Goal: Communication & Community: Answer question/provide support

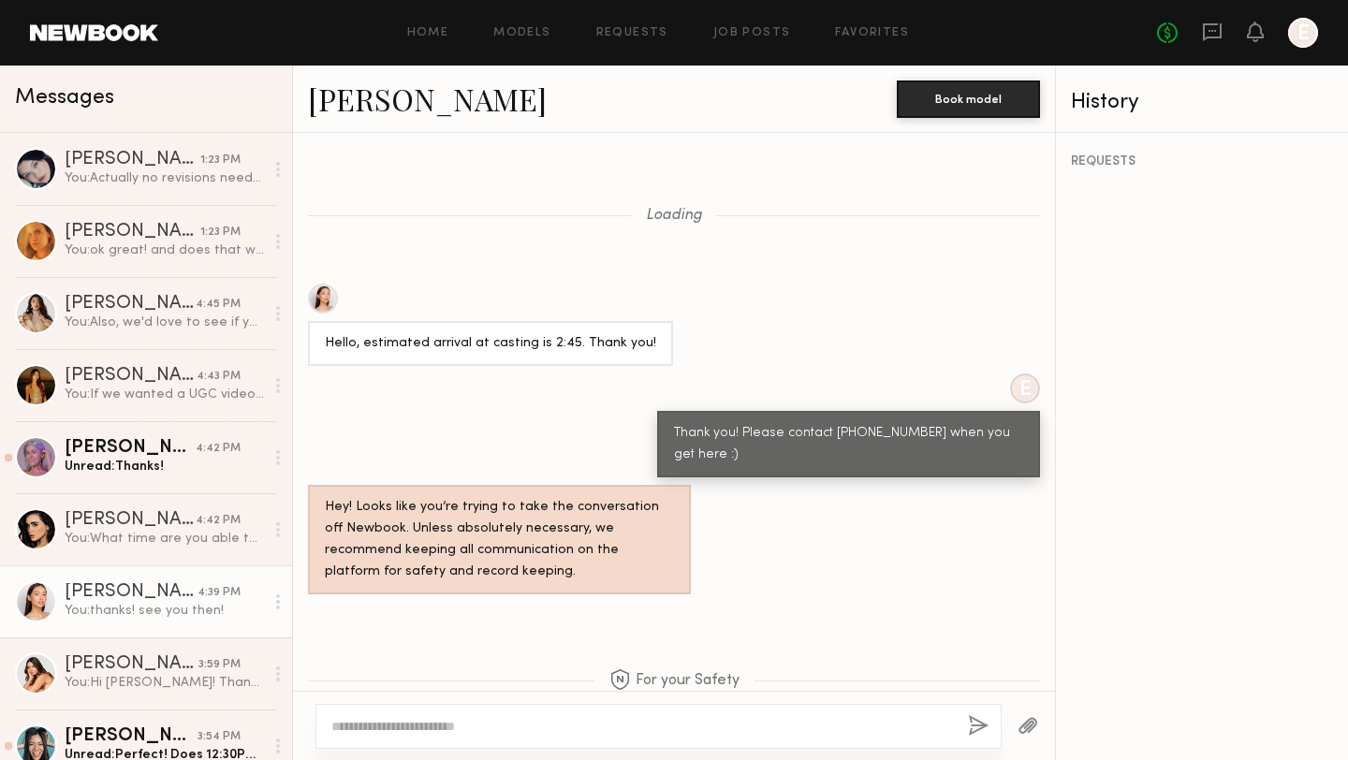
scroll to position [1427, 0]
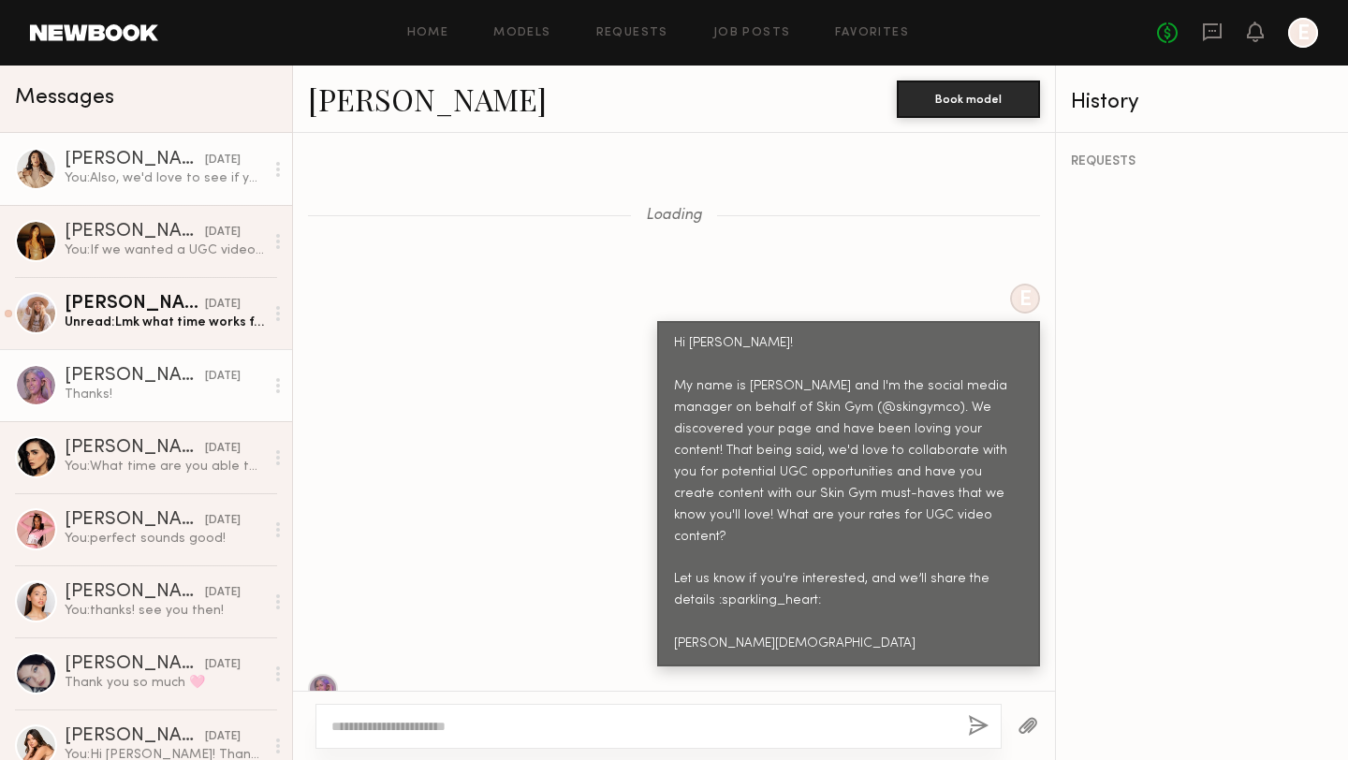
scroll to position [2140, 0]
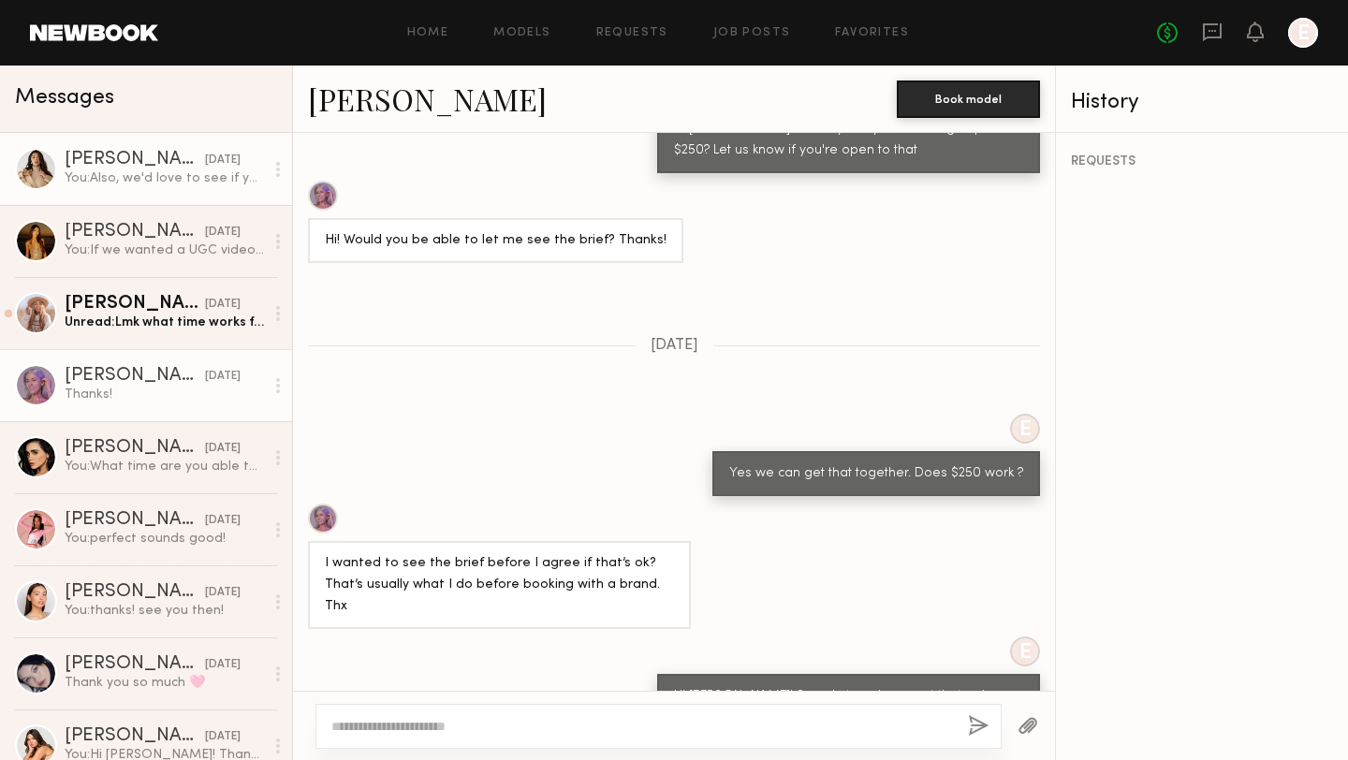
click at [123, 181] on div "You: Also, we'd love to see if you'd be able to do a UGC style video" at bounding box center [164, 178] width 199 height 18
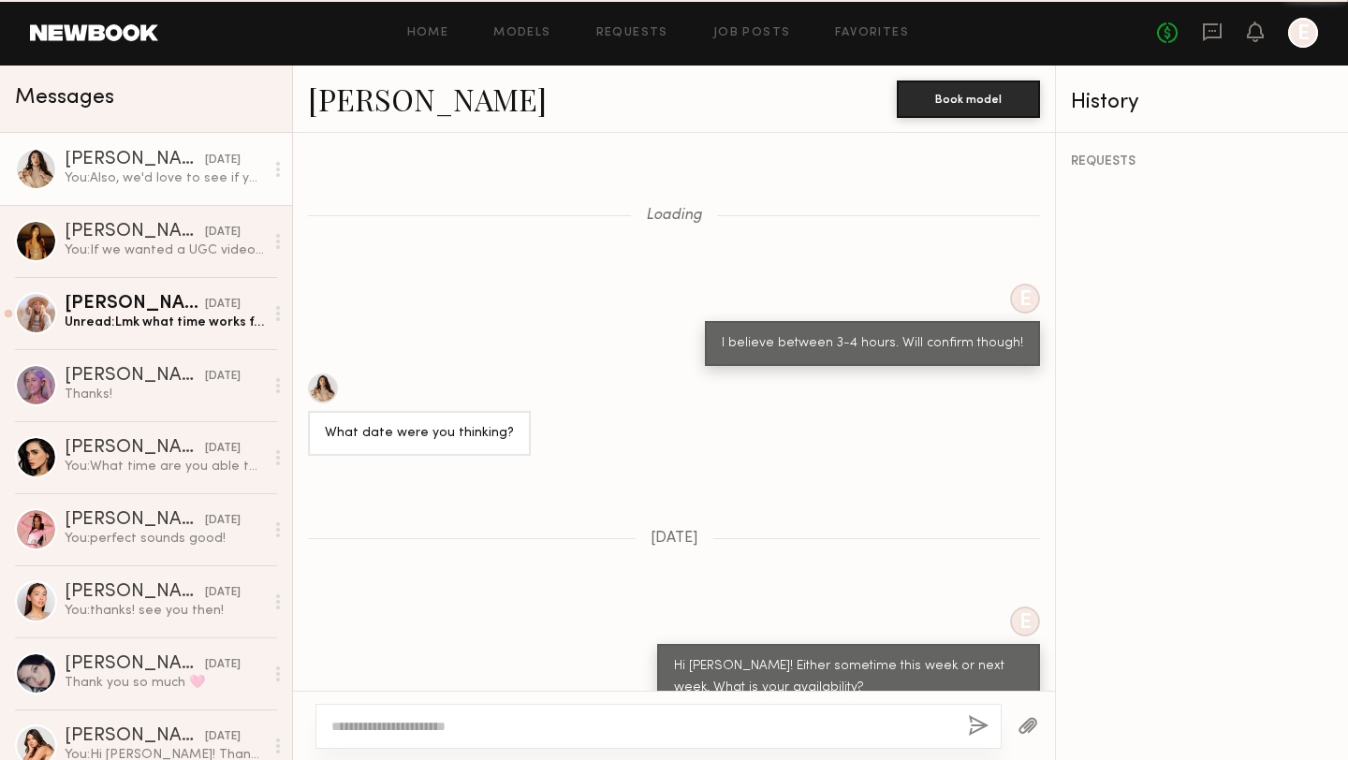
scroll to position [614, 0]
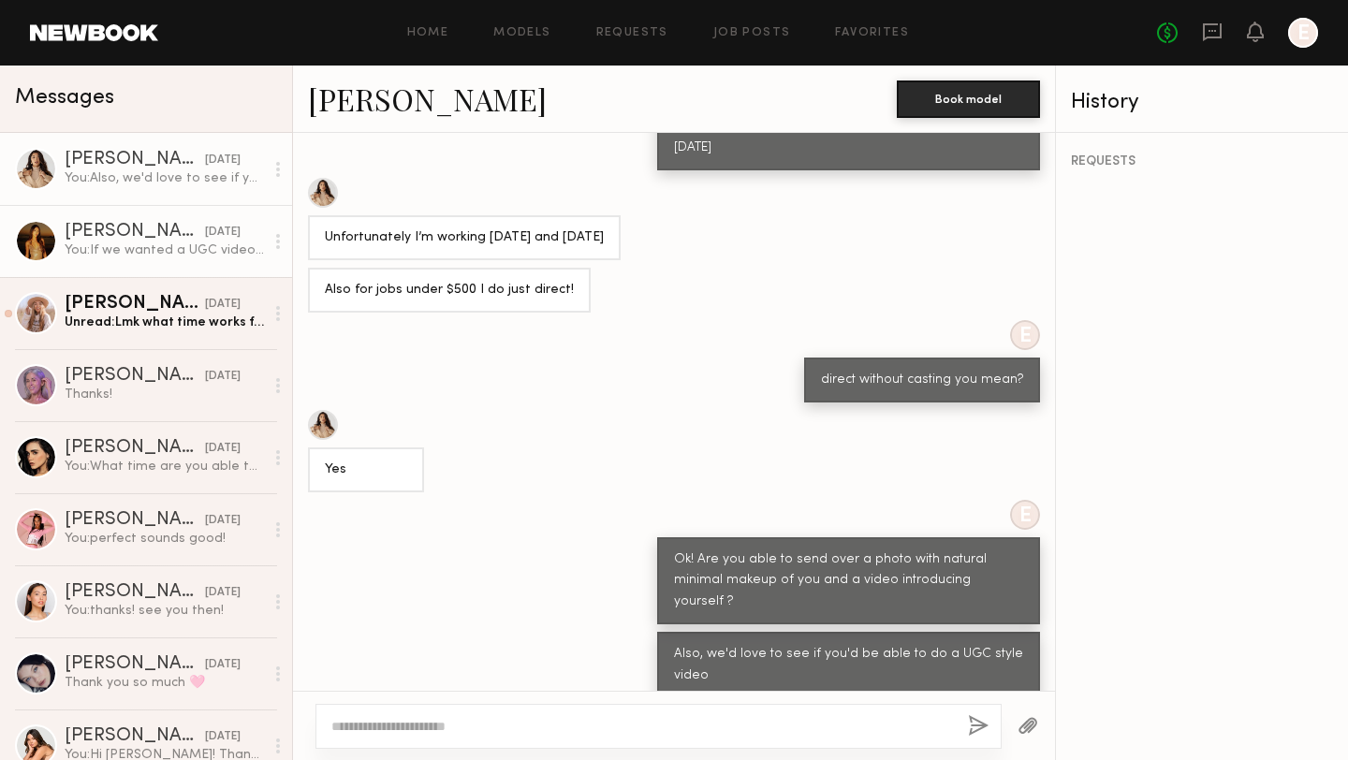
click at [87, 216] on link "[PERSON_NAME] [DATE] You: If we wanted a UGC video would you be able to do that…" at bounding box center [146, 241] width 292 height 72
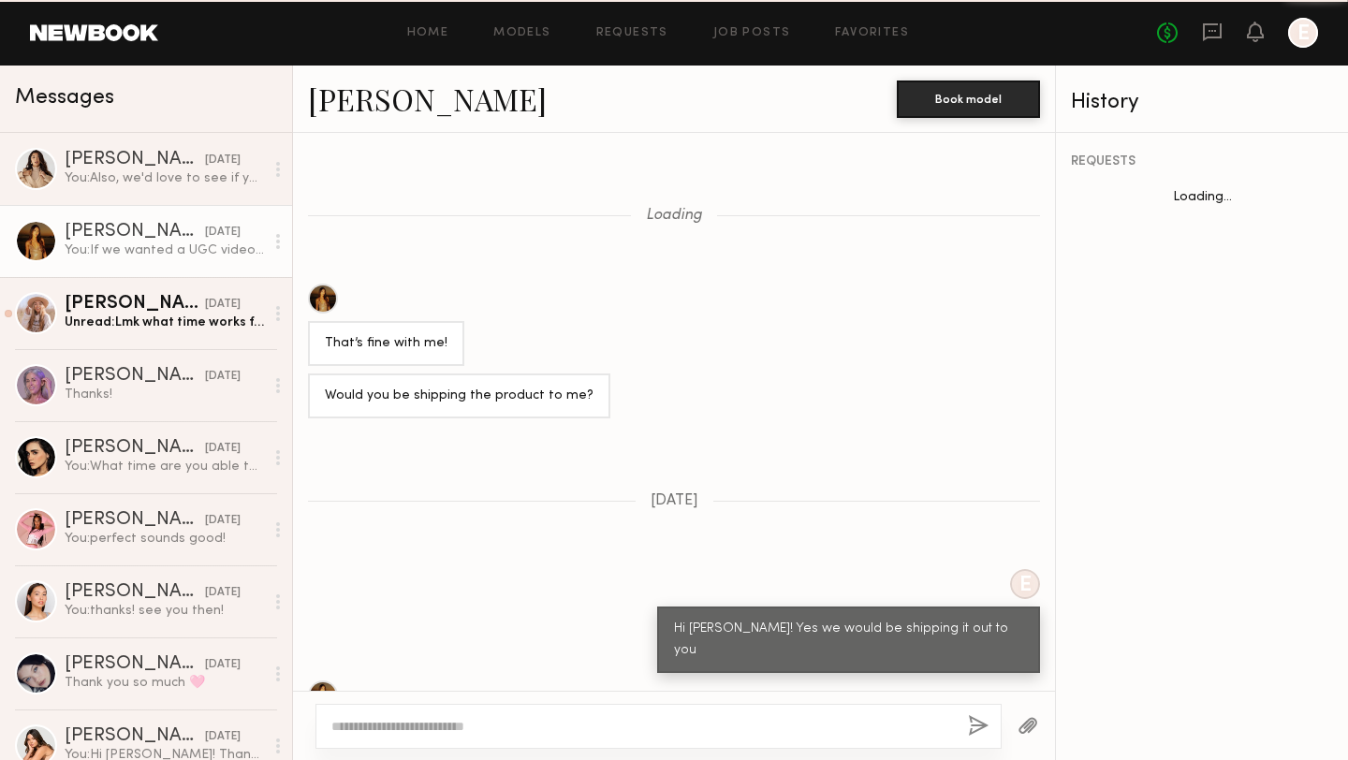
scroll to position [698, 0]
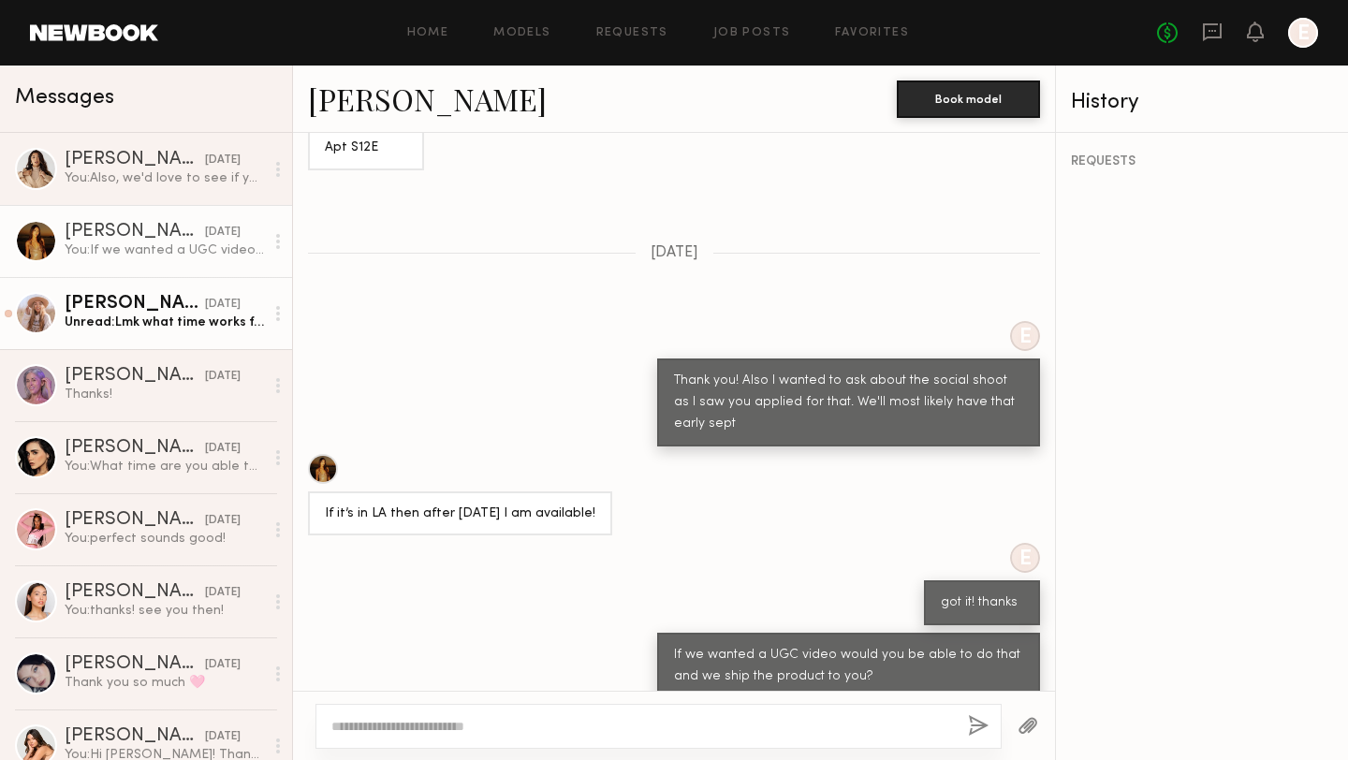
click at [162, 318] on div "Unread: Lmk what time works for u" at bounding box center [164, 323] width 199 height 18
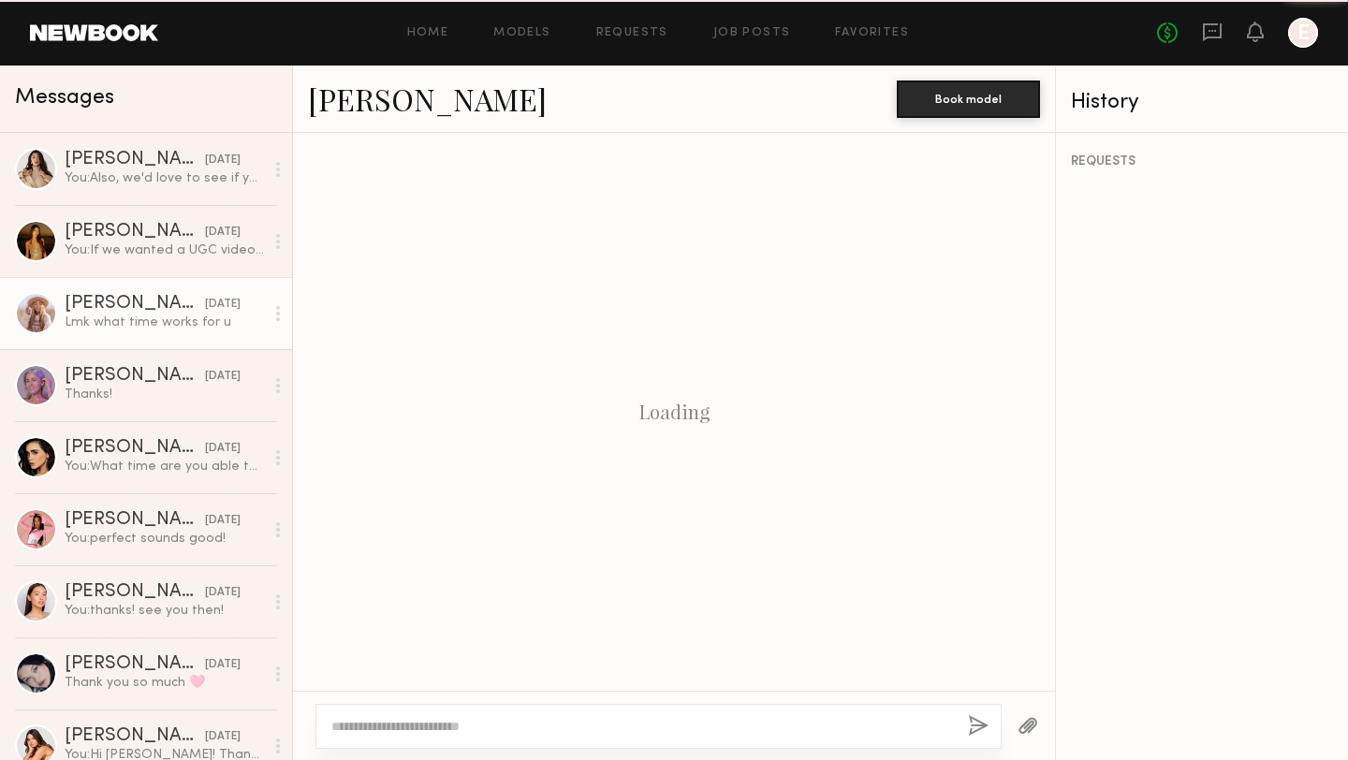
scroll to position [849, 0]
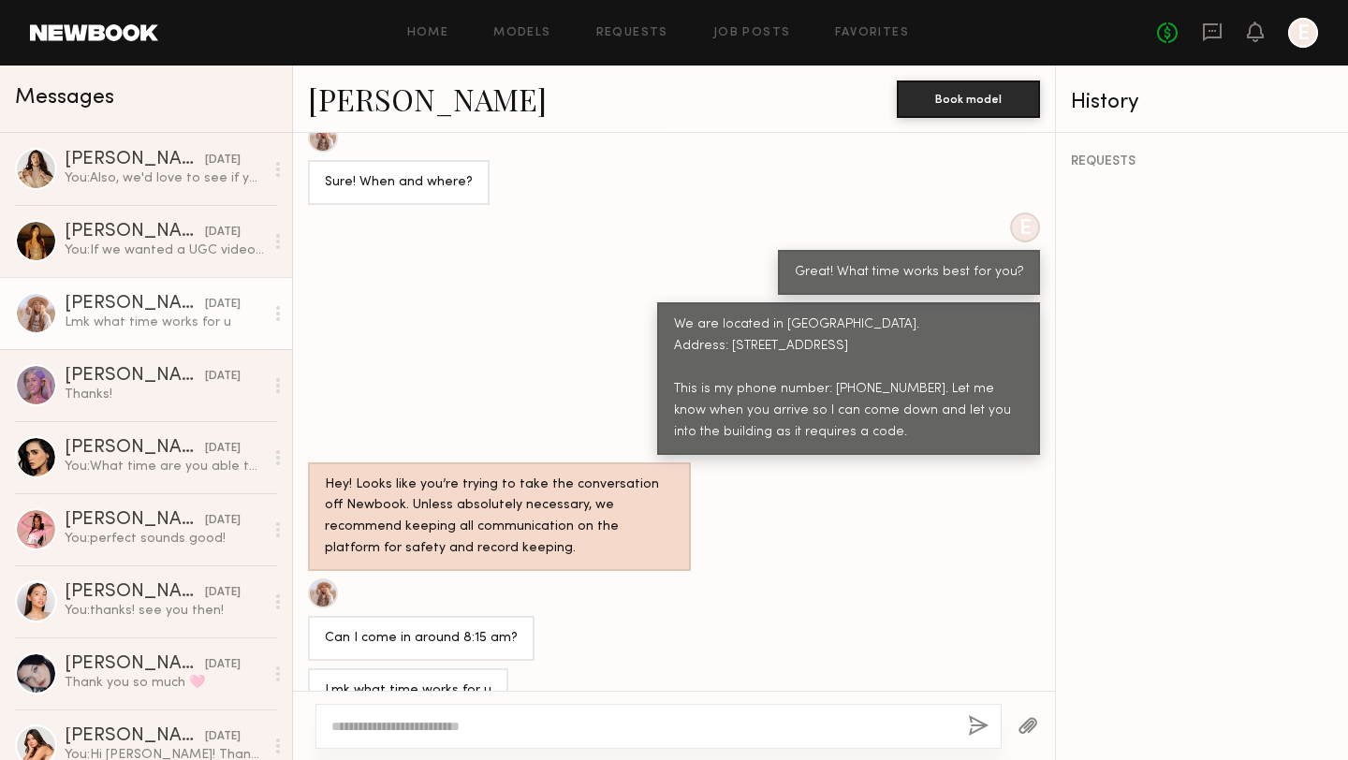
click at [520, 722] on textarea at bounding box center [642, 726] width 622 height 19
type textarea "**********"
click at [982, 725] on button "button" at bounding box center [978, 726] width 21 height 23
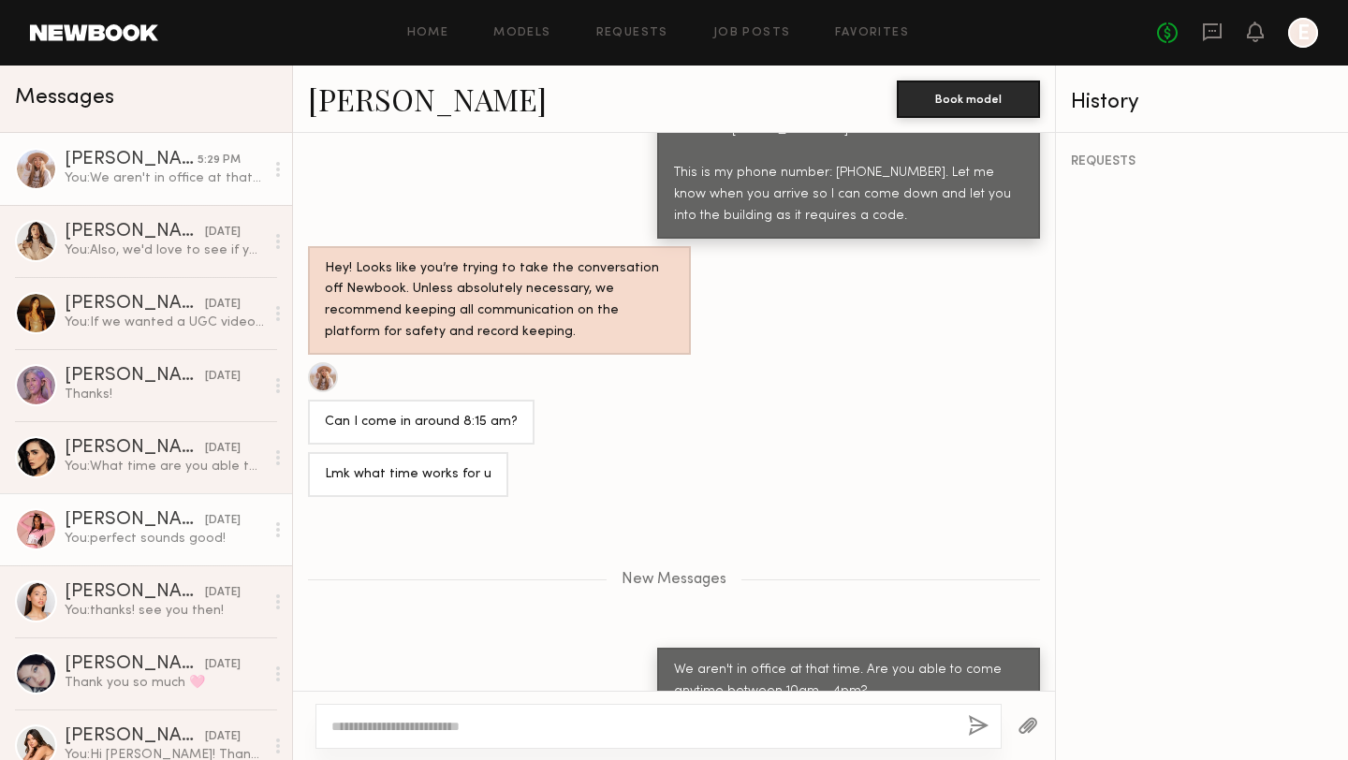
click at [110, 530] on div "You: perfect sounds good!" at bounding box center [164, 539] width 199 height 18
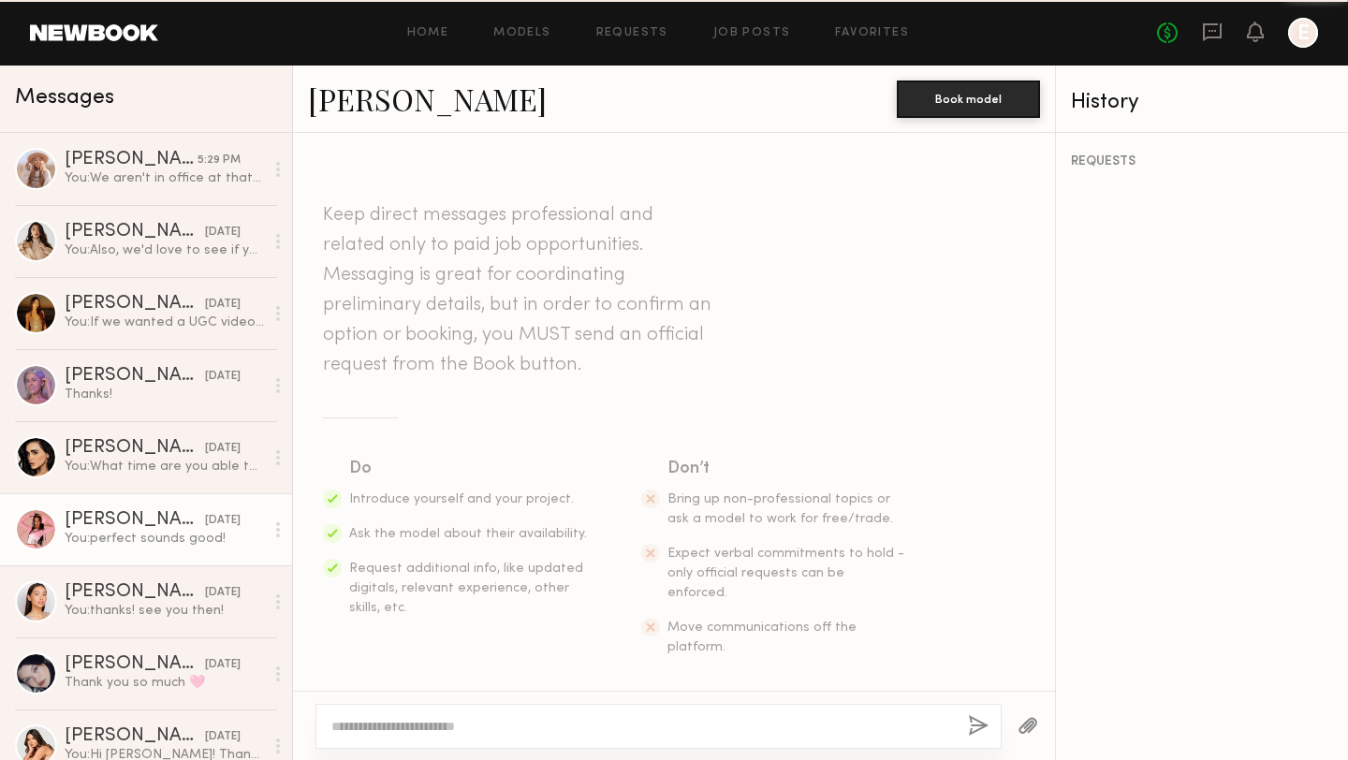
scroll to position [849, 0]
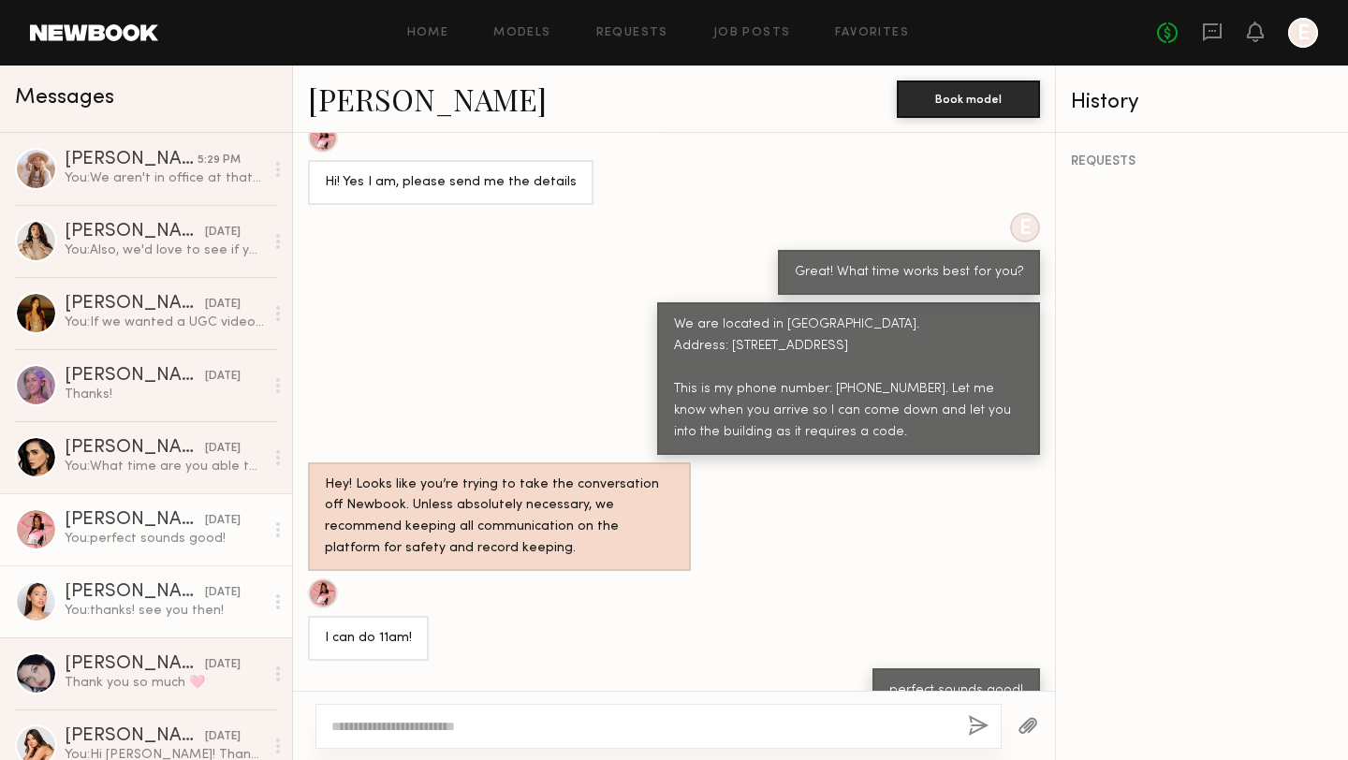
click at [117, 580] on link "[PERSON_NAME] [DATE] You: thanks! see you then!" at bounding box center [146, 602] width 292 height 72
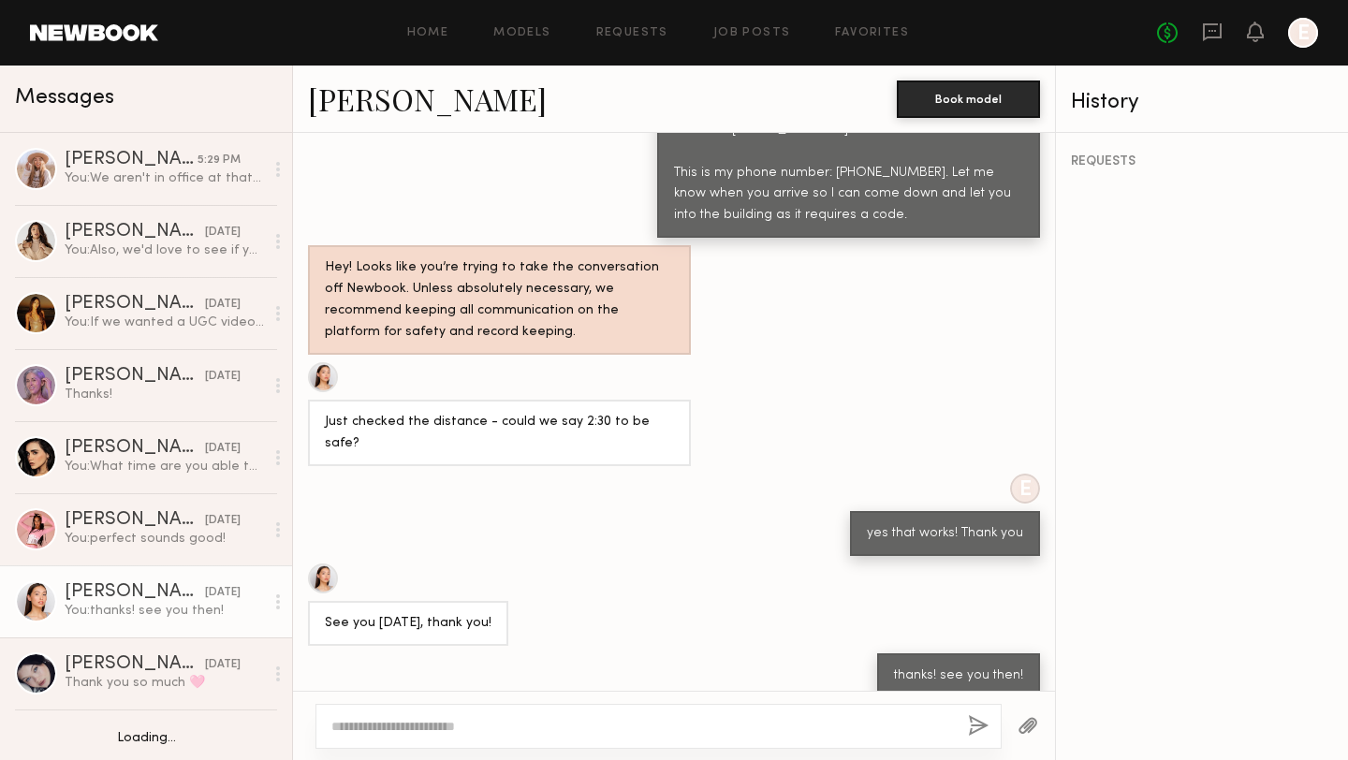
scroll to position [137, 0]
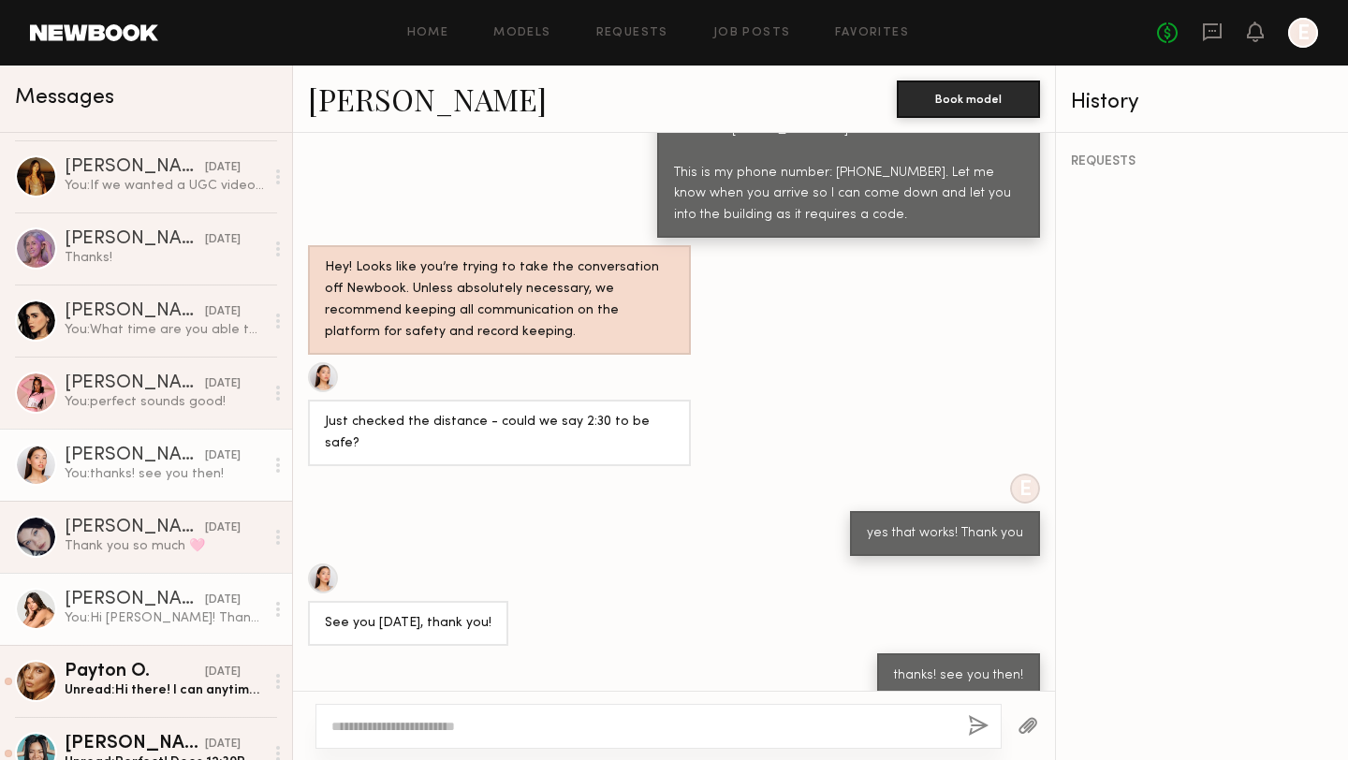
click at [122, 615] on div "You: Hi [PERSON_NAME]! Thanks so much for applying to our social shoot. Are you…" at bounding box center [164, 619] width 199 height 18
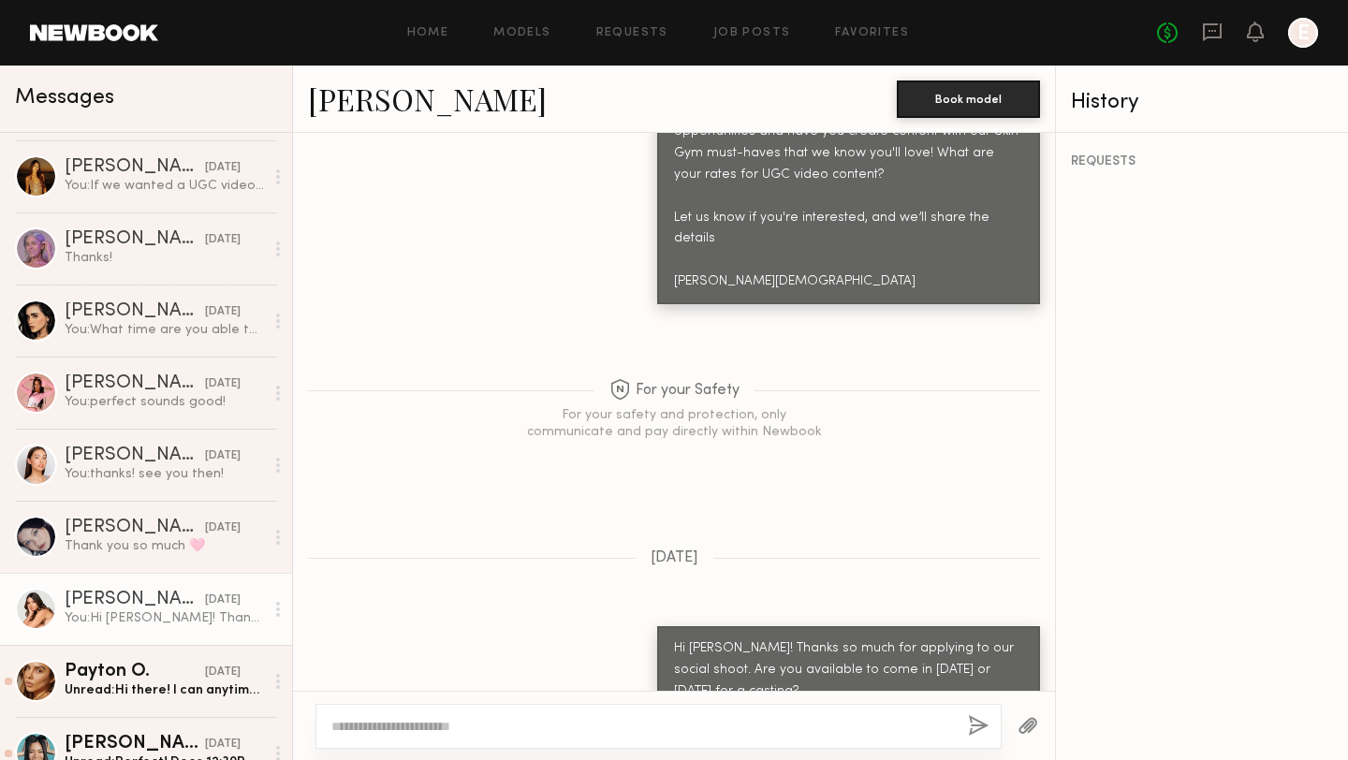
scroll to position [300, 0]
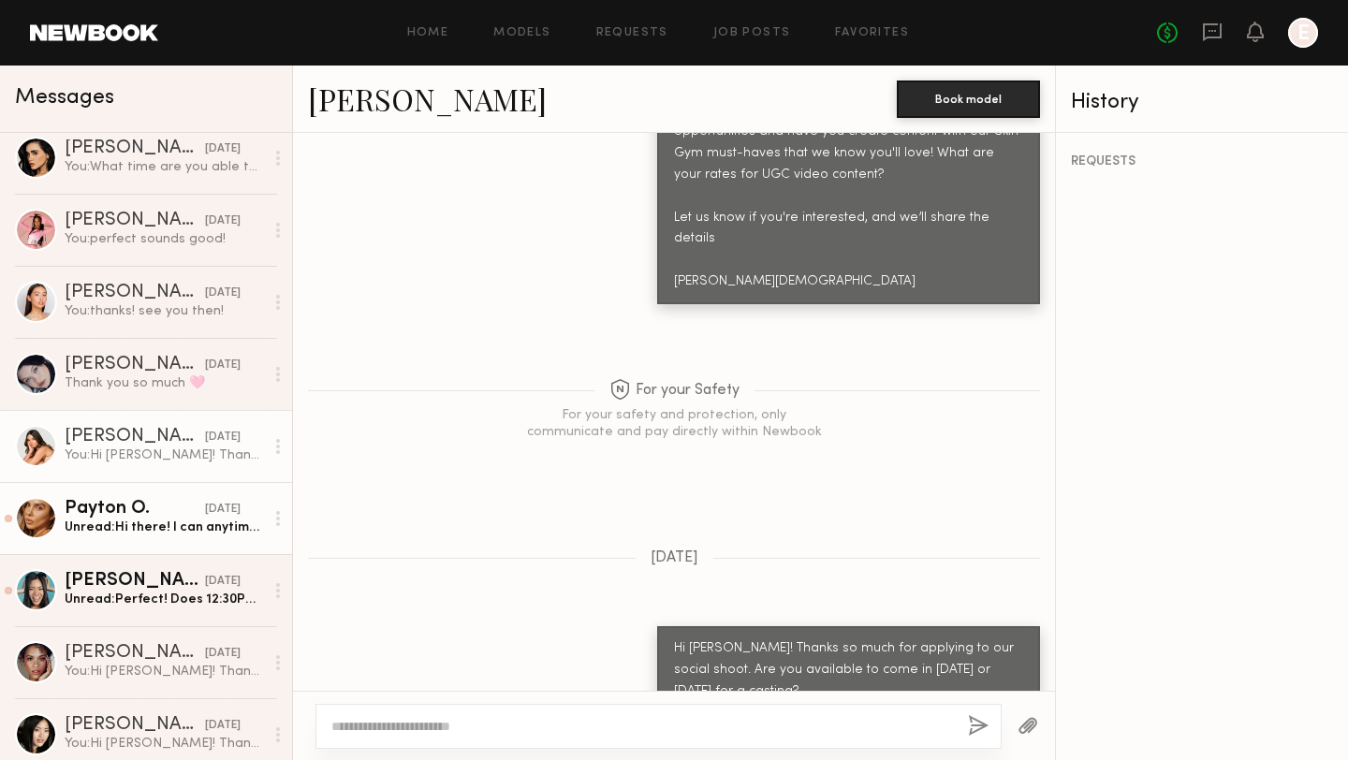
click at [125, 513] on div "Payton O." at bounding box center [135, 509] width 140 height 19
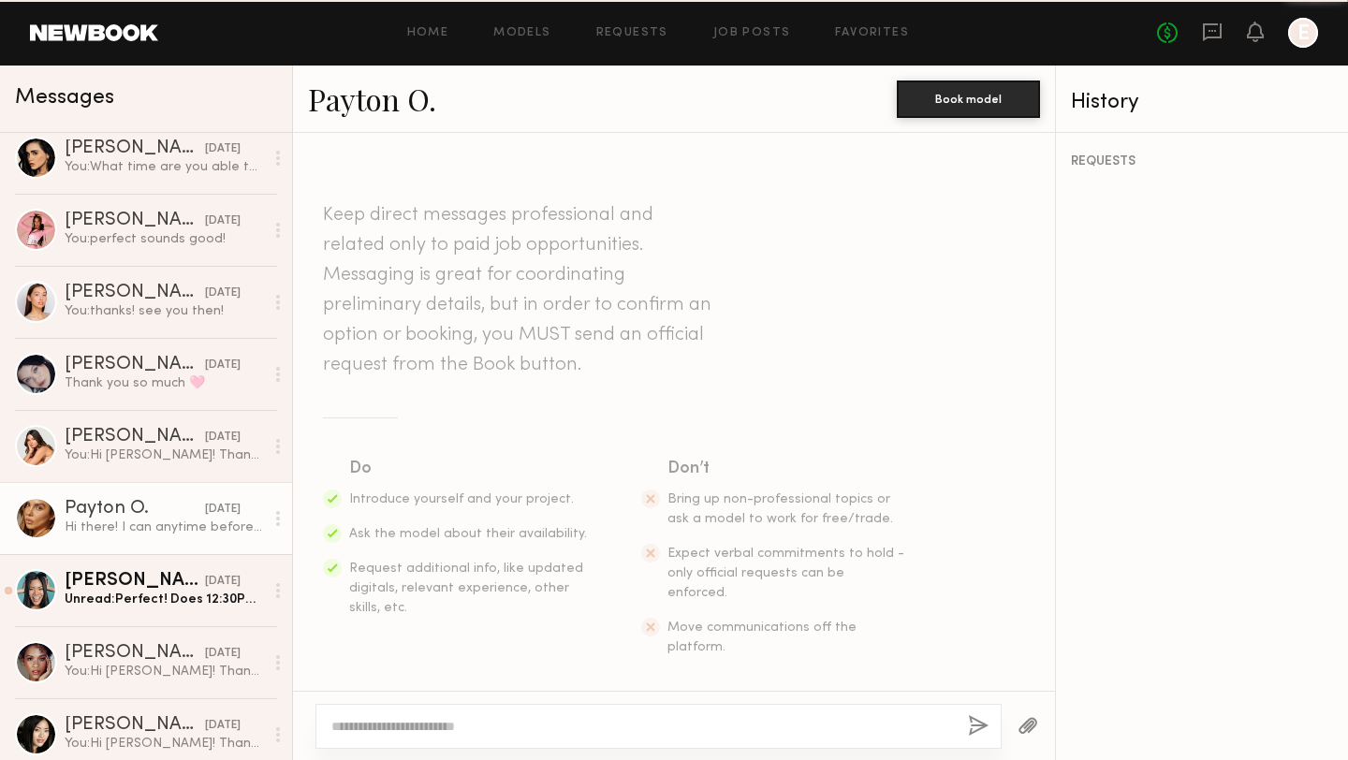
scroll to position [1342, 0]
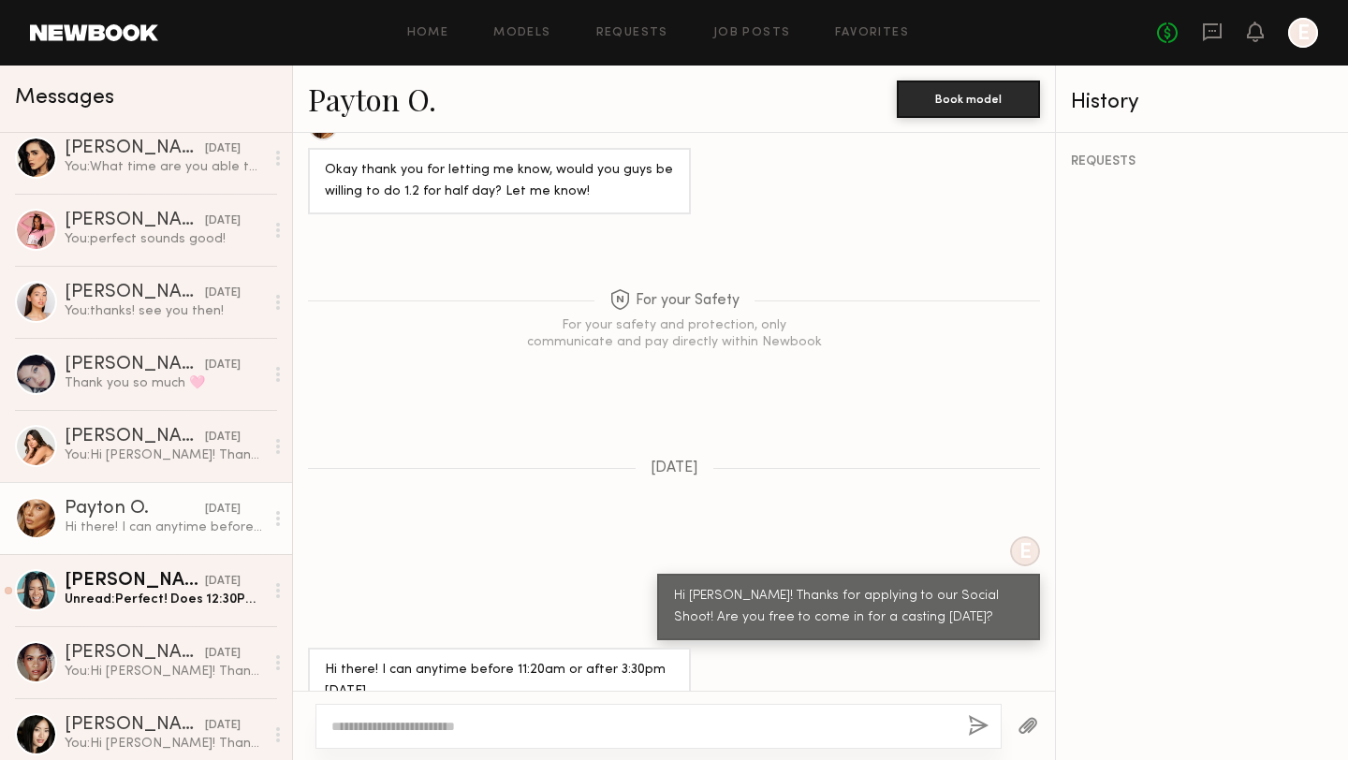
click at [488, 714] on div at bounding box center [659, 726] width 686 height 45
click at [487, 717] on textarea at bounding box center [642, 726] width 622 height 19
type textarea "**********"
click at [976, 733] on button "button" at bounding box center [978, 726] width 21 height 23
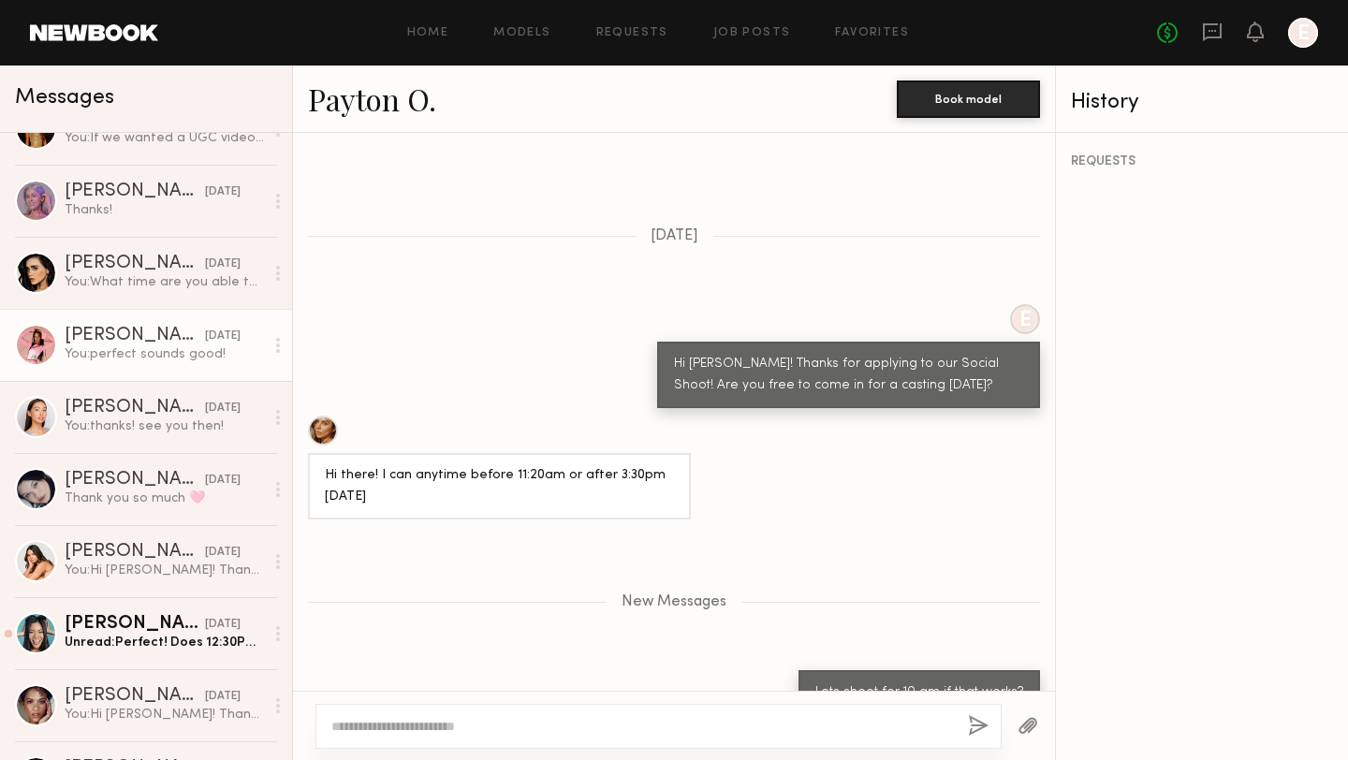
scroll to position [261, 0]
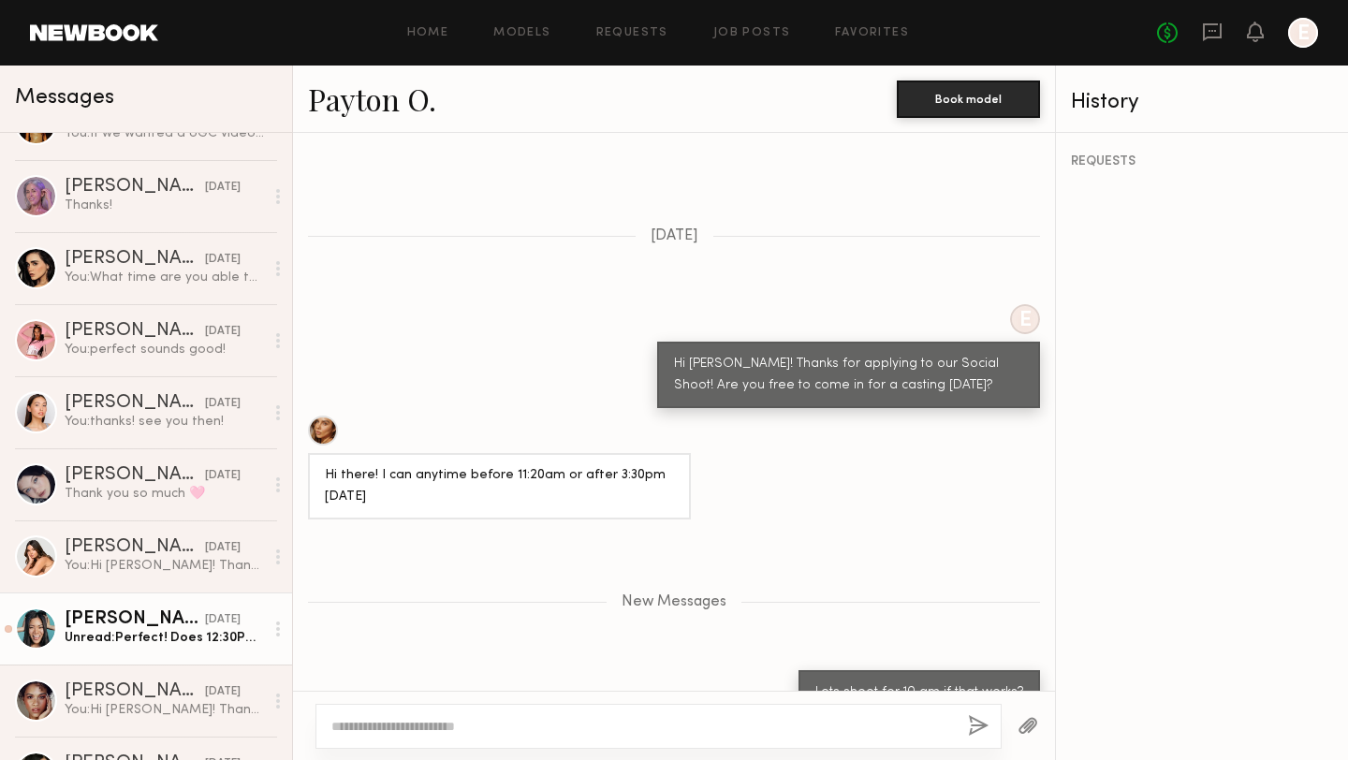
click at [119, 619] on div "[PERSON_NAME]" at bounding box center [135, 620] width 140 height 19
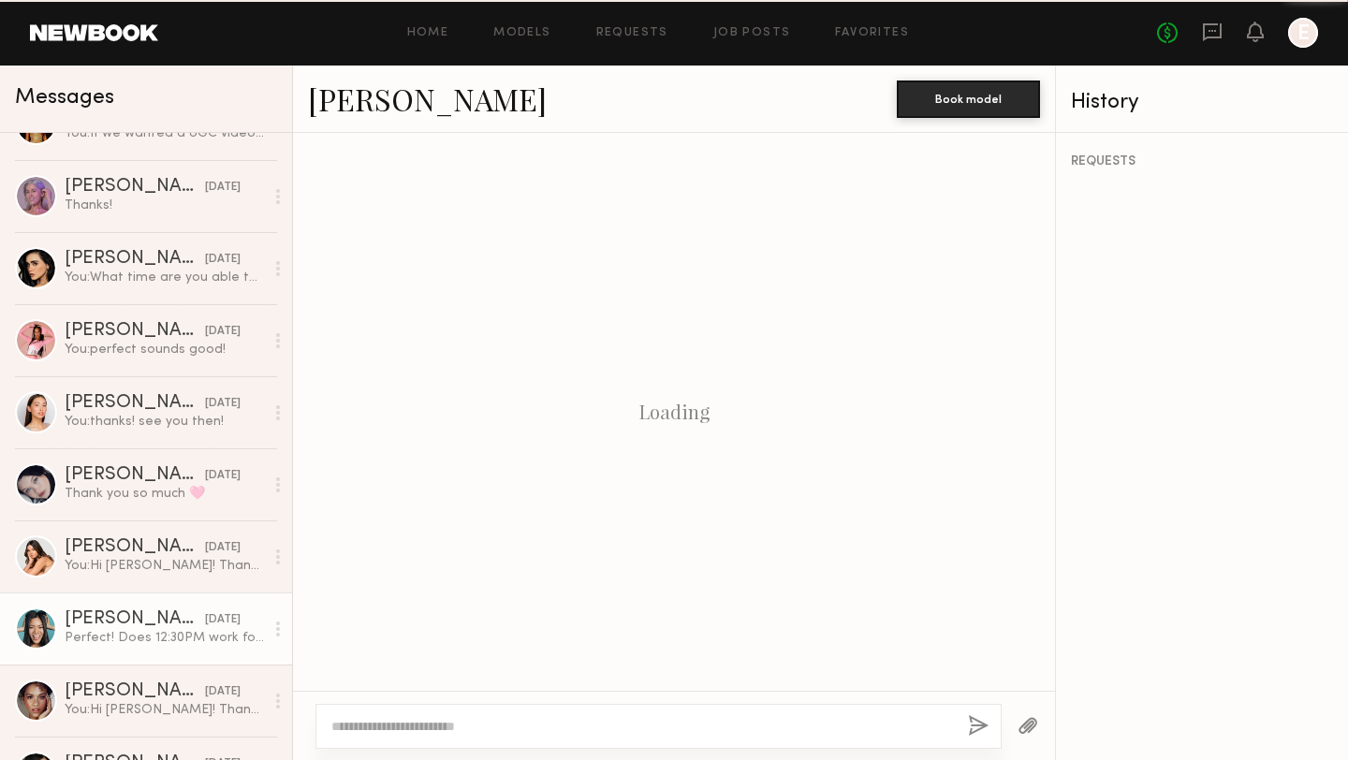
scroll to position [1351, 0]
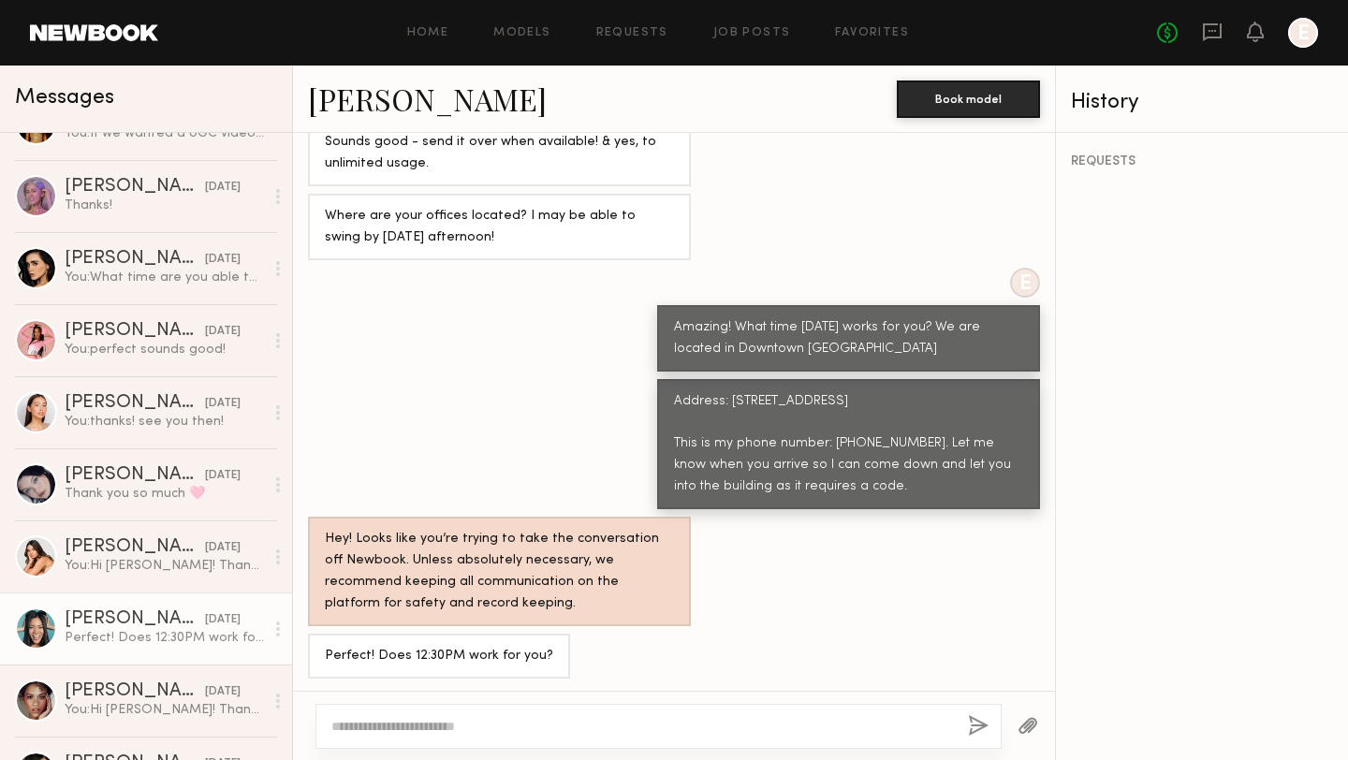
click at [529, 725] on textarea at bounding box center [642, 726] width 622 height 19
type textarea "**********"
click at [979, 720] on button "button" at bounding box center [978, 726] width 21 height 23
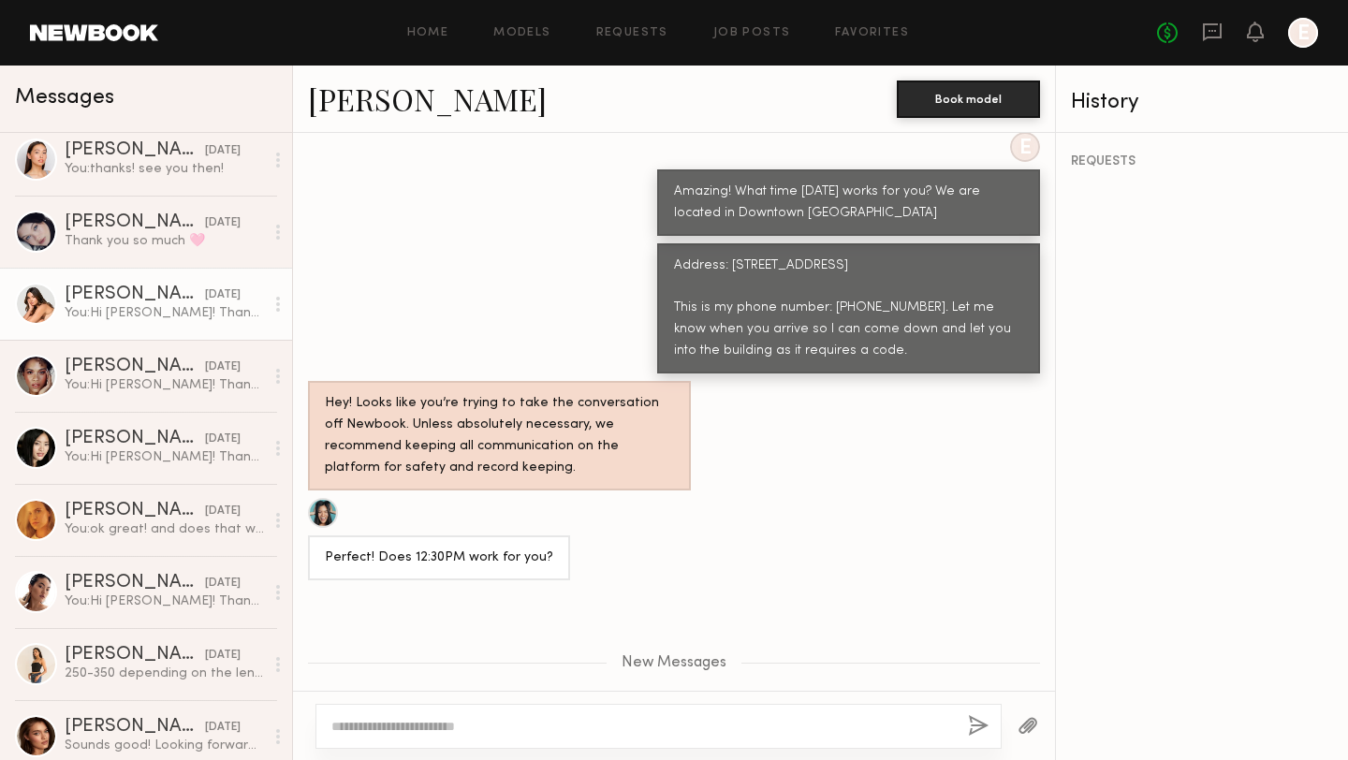
scroll to position [589, 0]
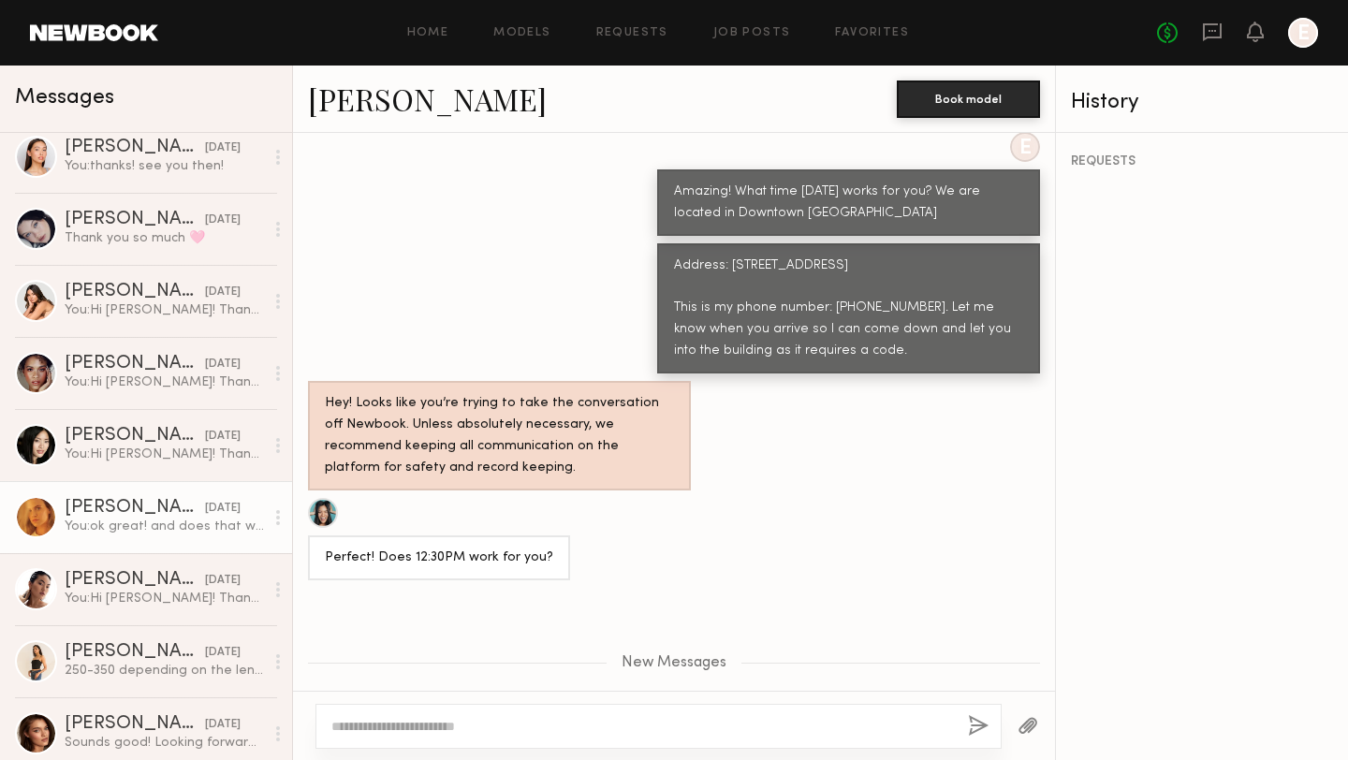
click at [135, 514] on div "[PERSON_NAME]" at bounding box center [135, 508] width 140 height 19
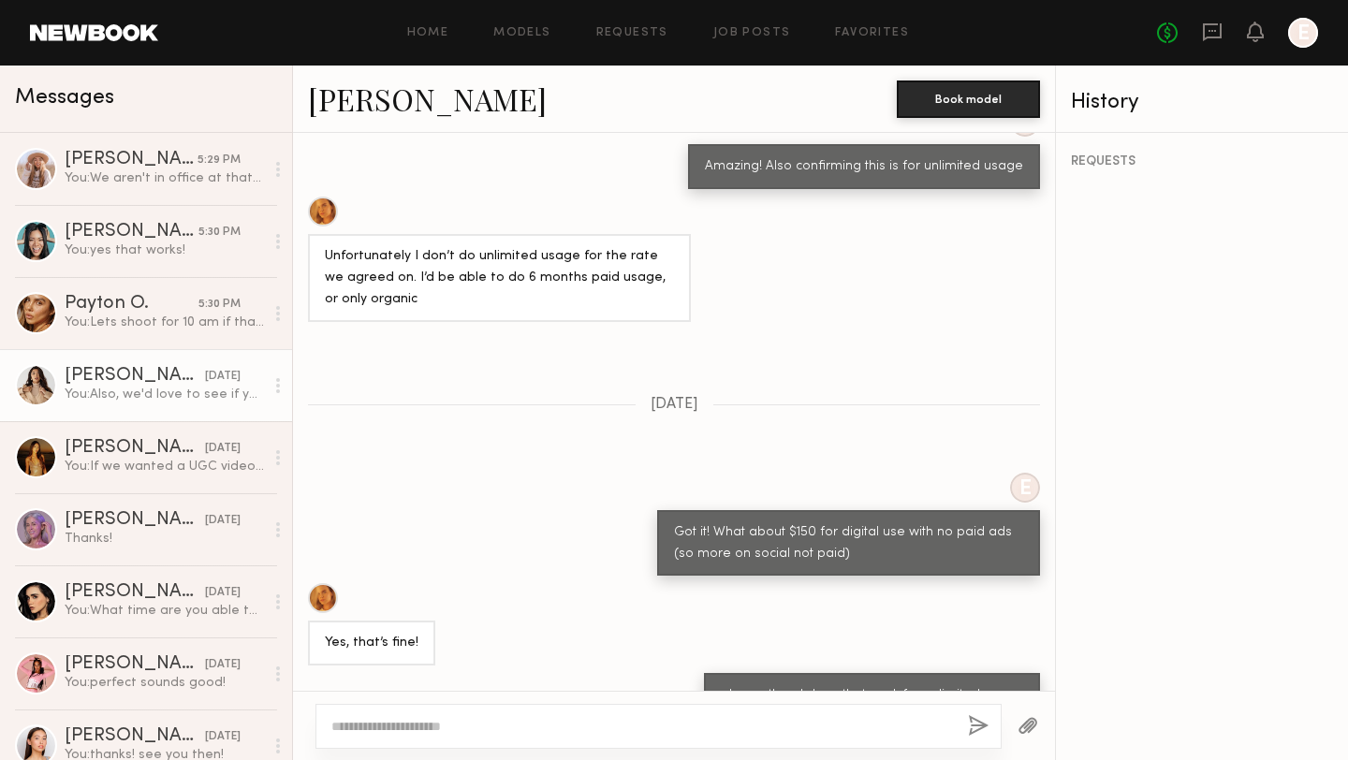
click at [102, 376] on div "[PERSON_NAME]" at bounding box center [135, 376] width 140 height 19
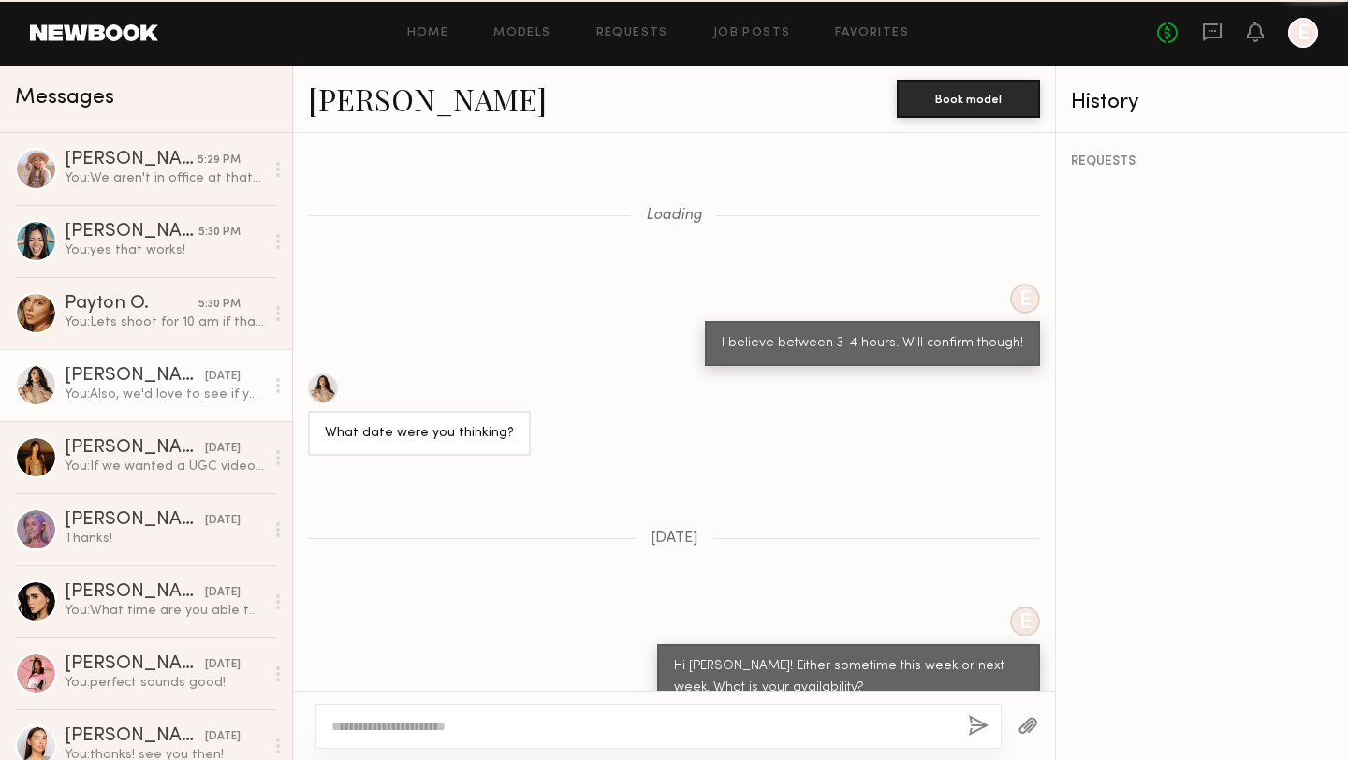
scroll to position [614, 0]
